Goal: Entertainment & Leisure: Consume media (video, audio)

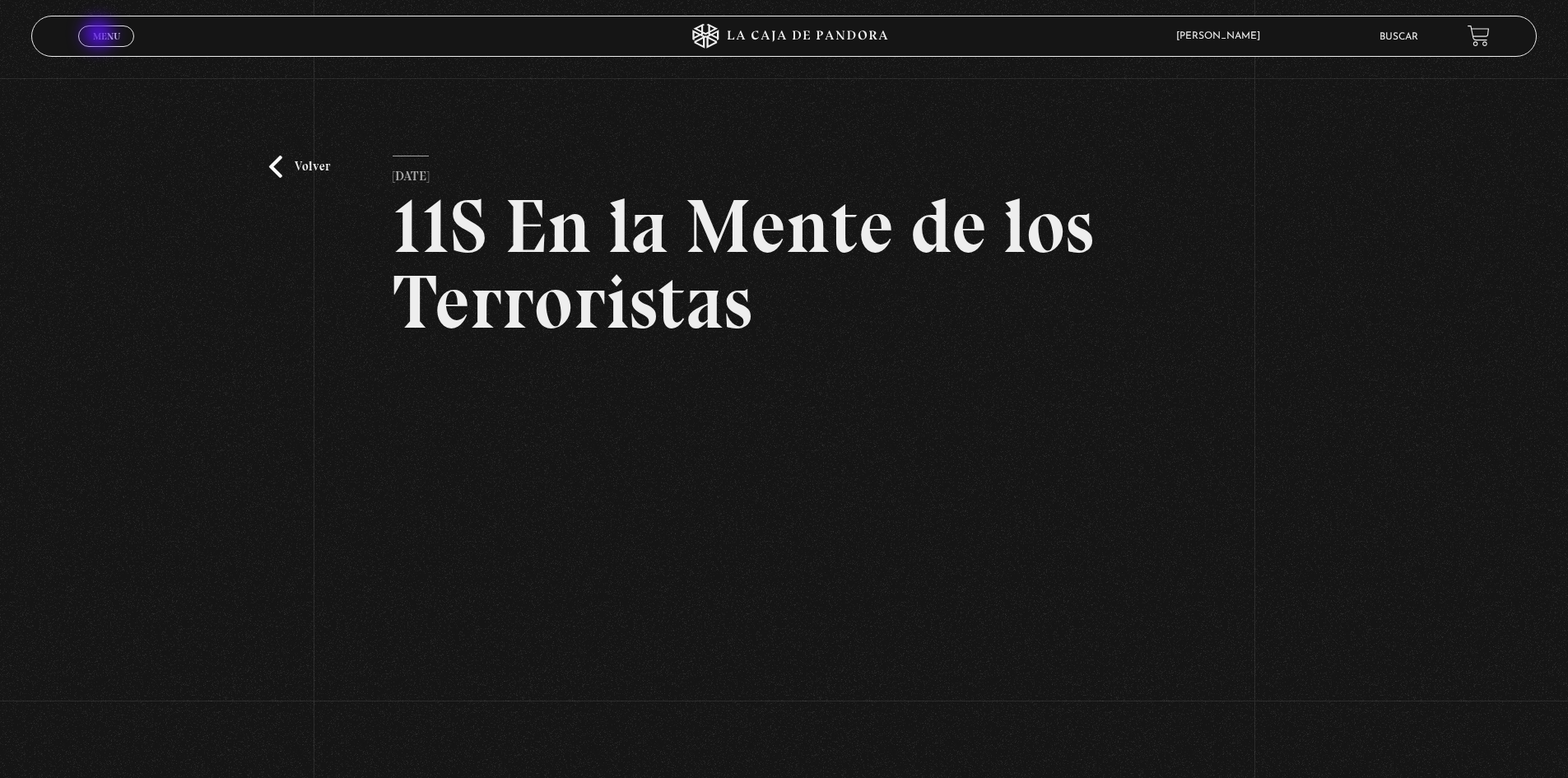
click at [100, 36] on span "Menu" at bounding box center [107, 36] width 28 height 10
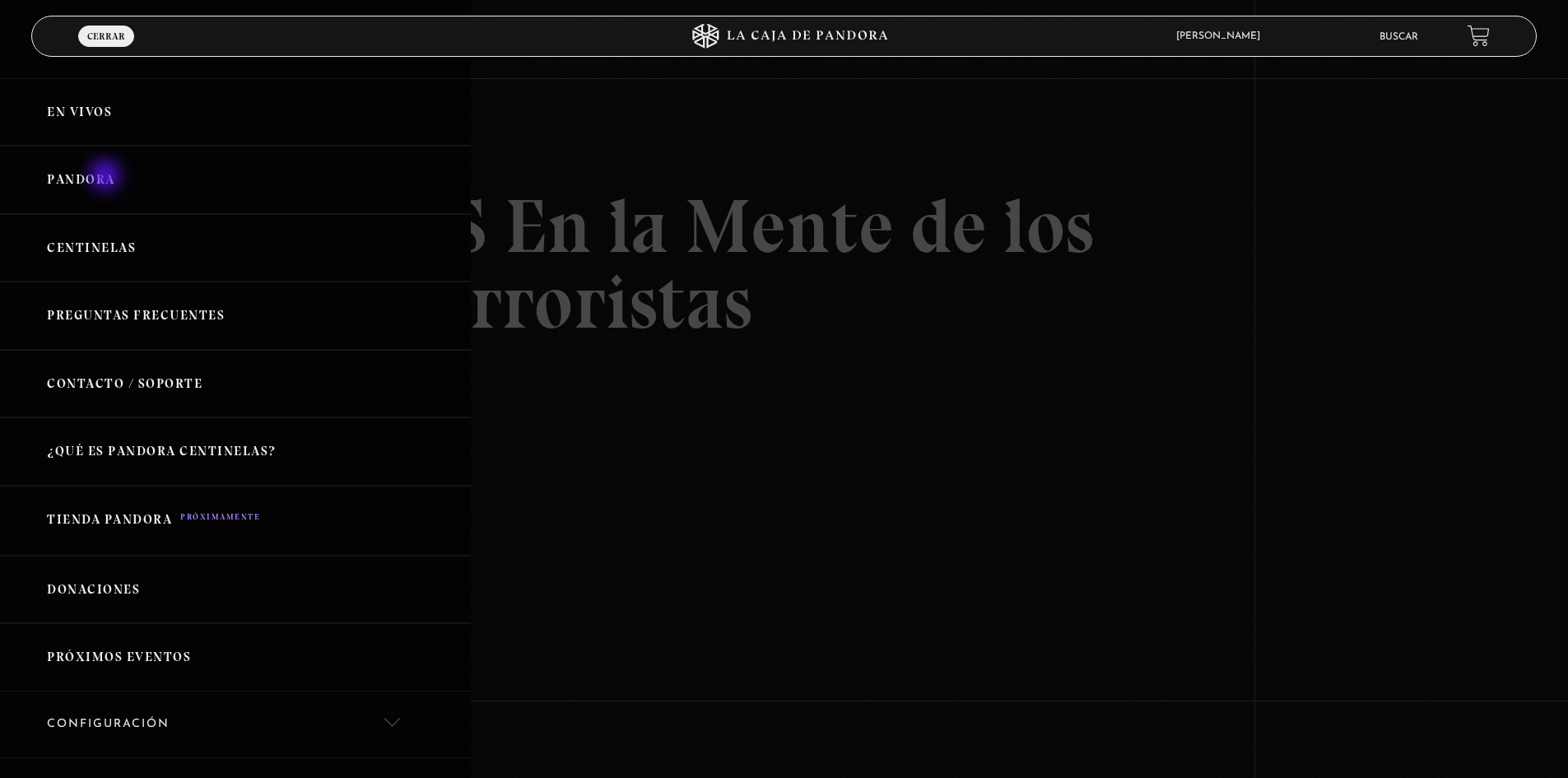
click at [107, 177] on link "Pandora" at bounding box center [235, 179] width 471 height 68
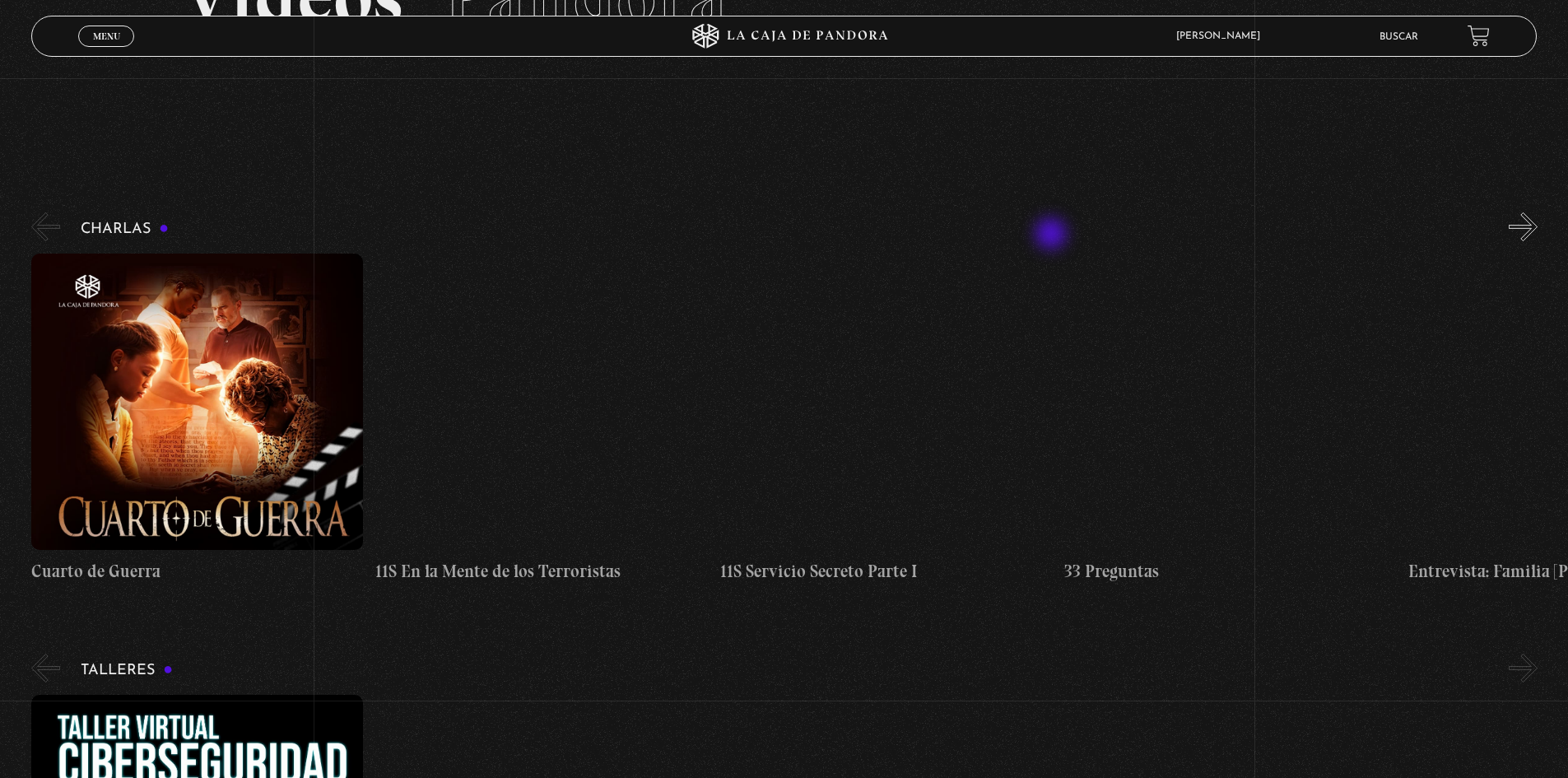
scroll to position [164, 0]
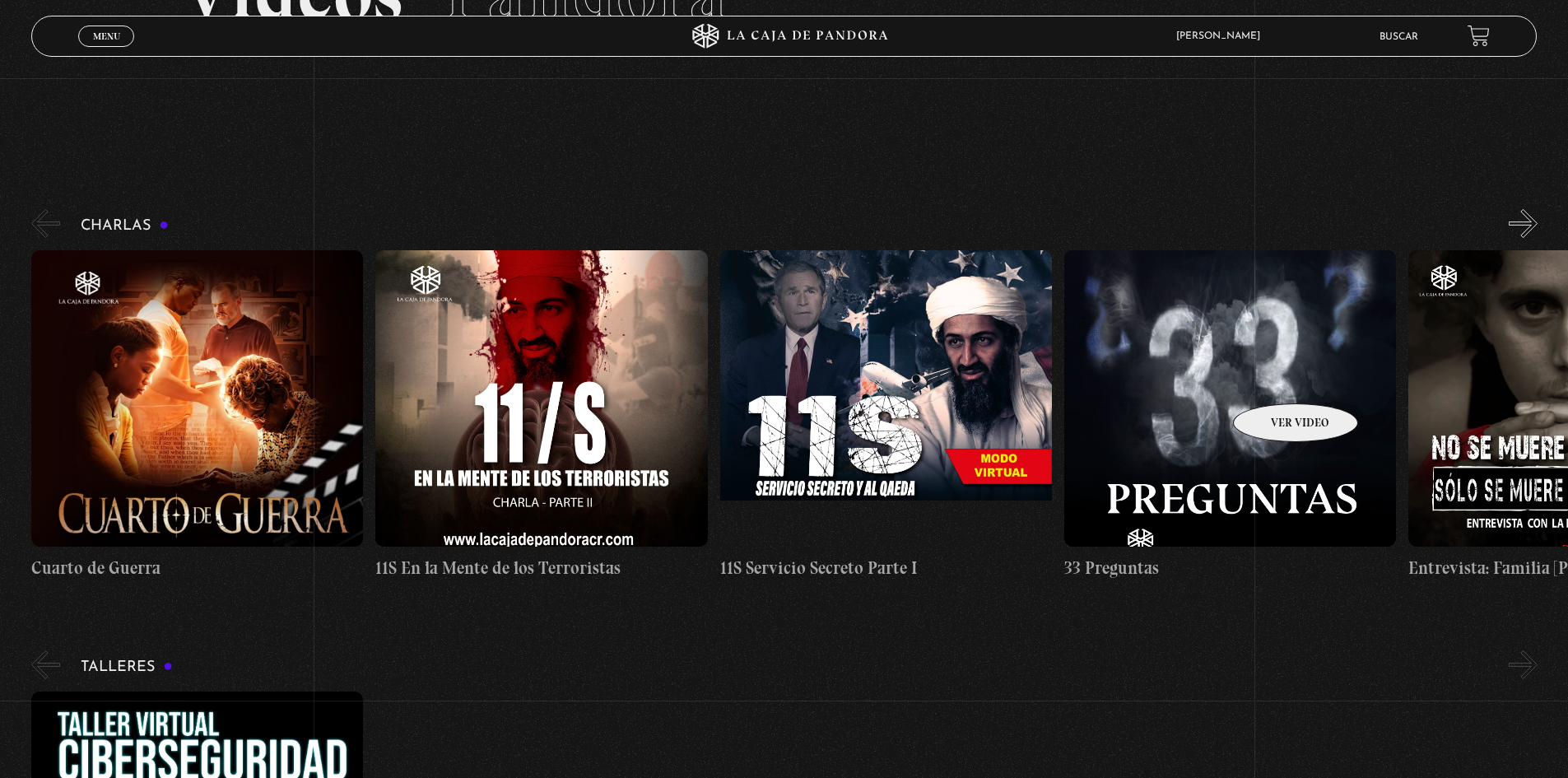
click at [1274, 378] on figure at bounding box center [1230, 399] width 332 height 297
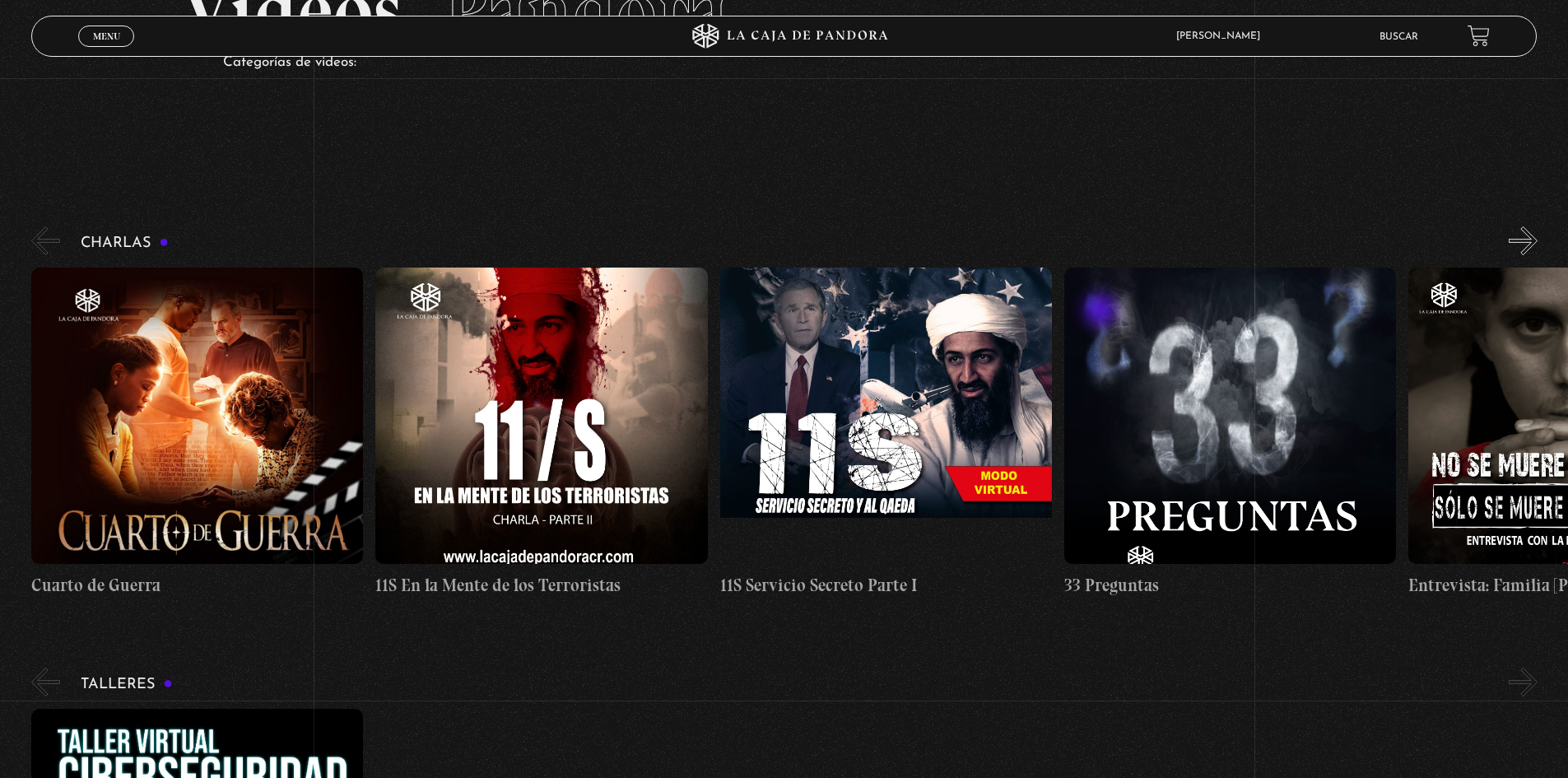
scroll to position [83, 0]
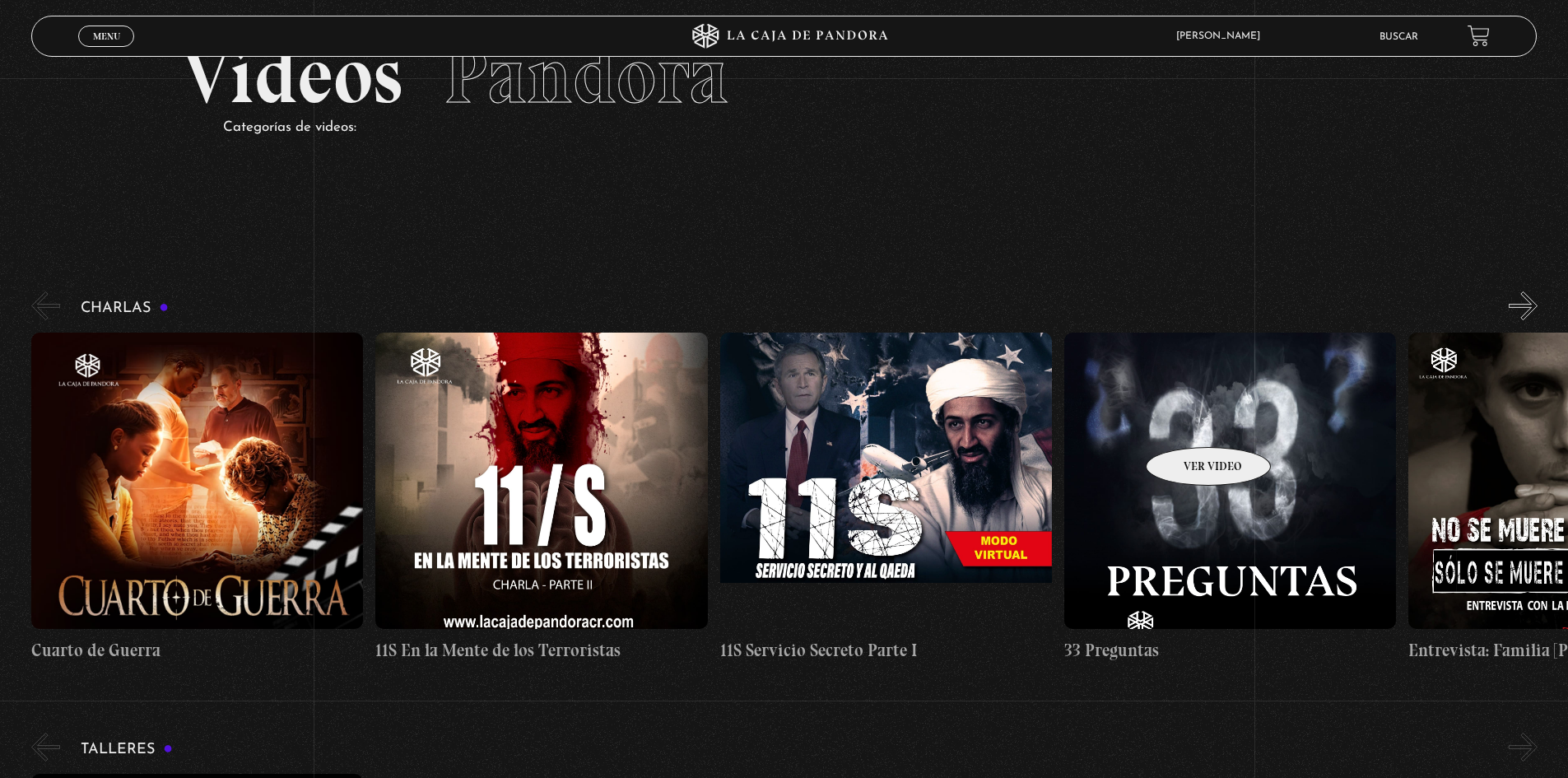
click at [1187, 422] on figure at bounding box center [1230, 480] width 332 height 297
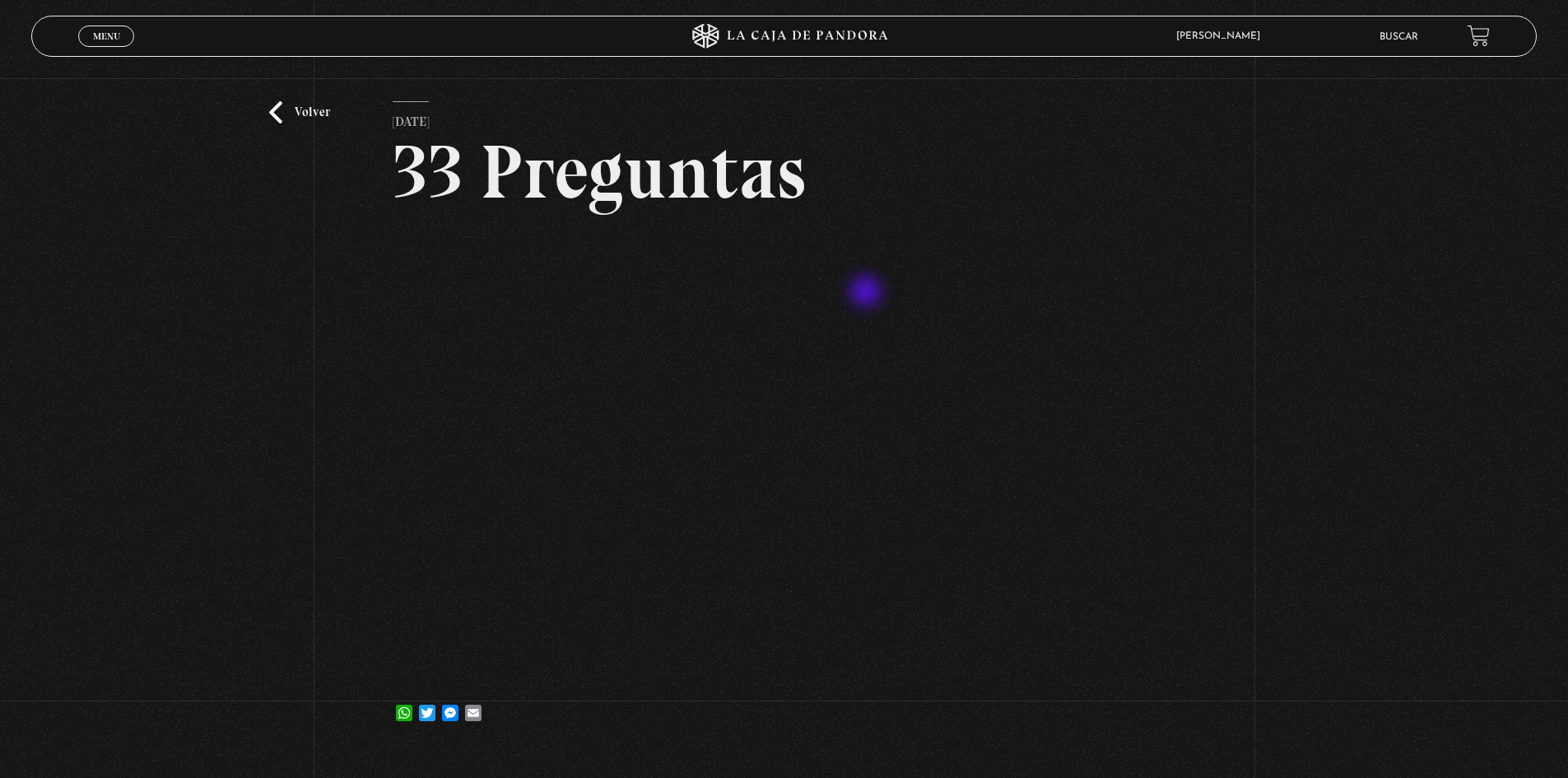
scroll to position [83, 0]
